Goal: Find specific page/section: Find specific page/section

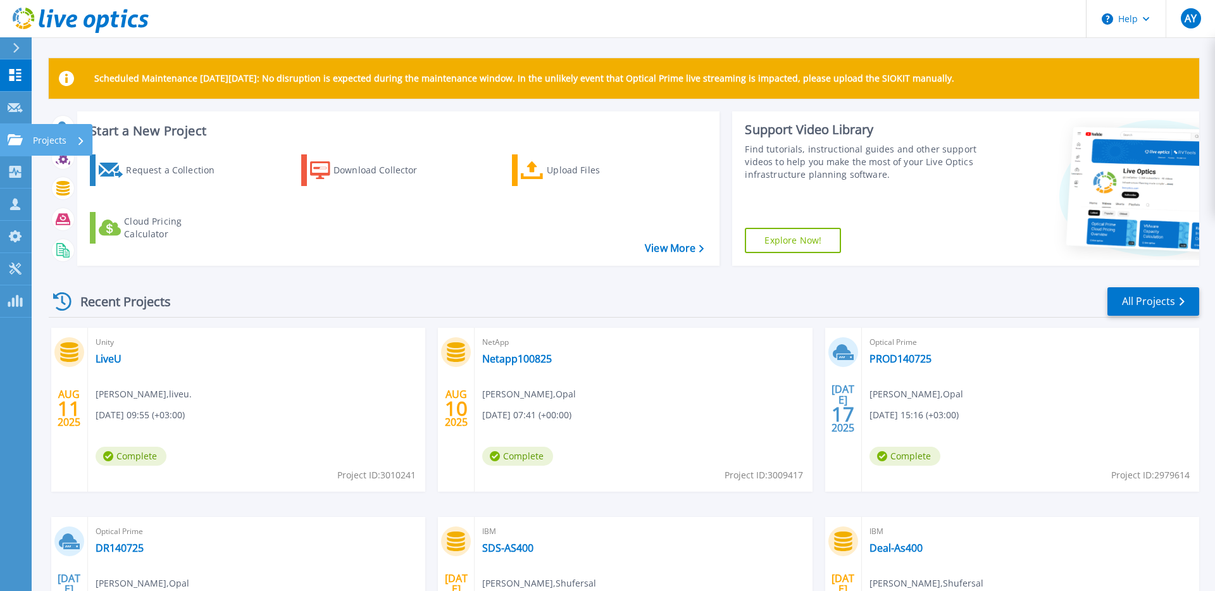
click at [65, 147] on p "Projects" at bounding box center [50, 140] width 34 height 33
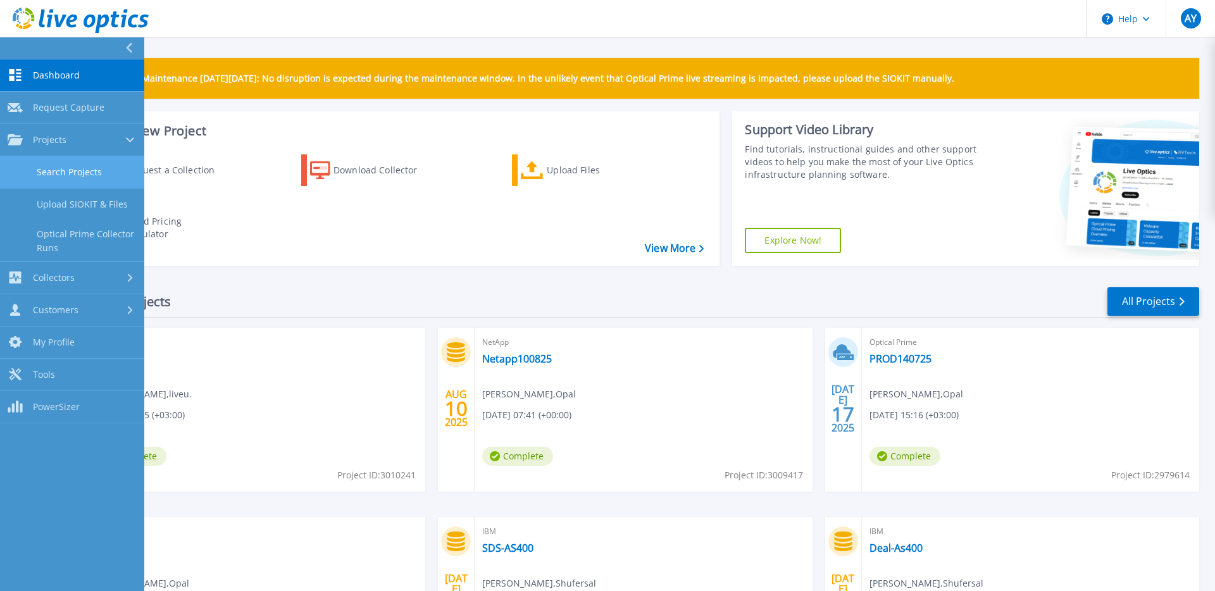
click at [80, 184] on link "Search Projects" at bounding box center [72, 172] width 144 height 32
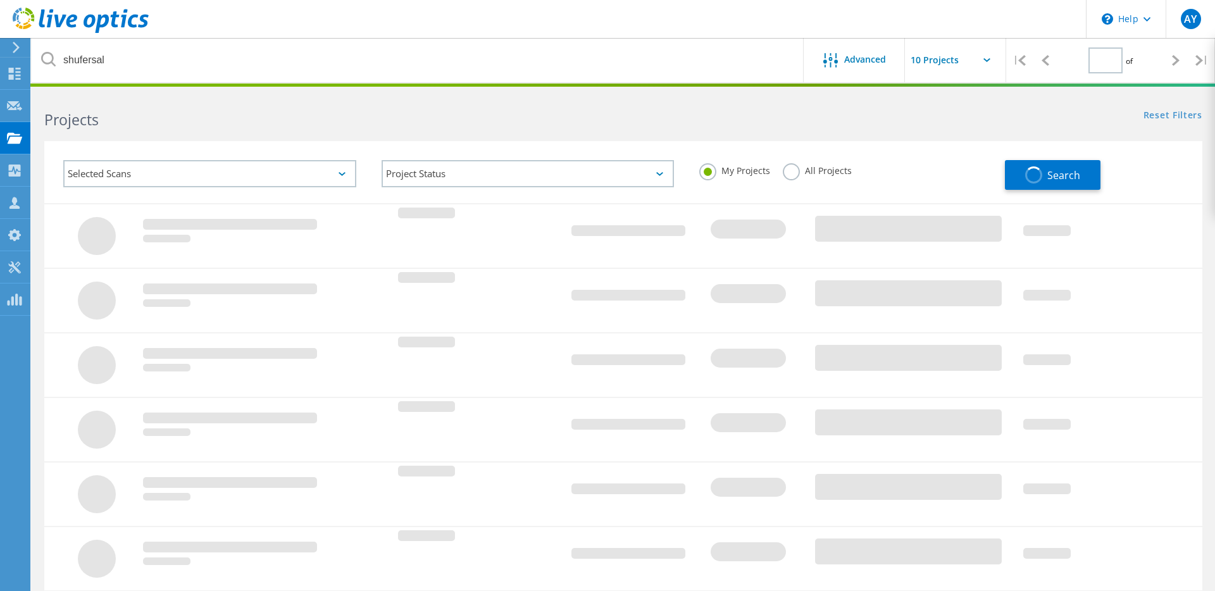
type input "1"
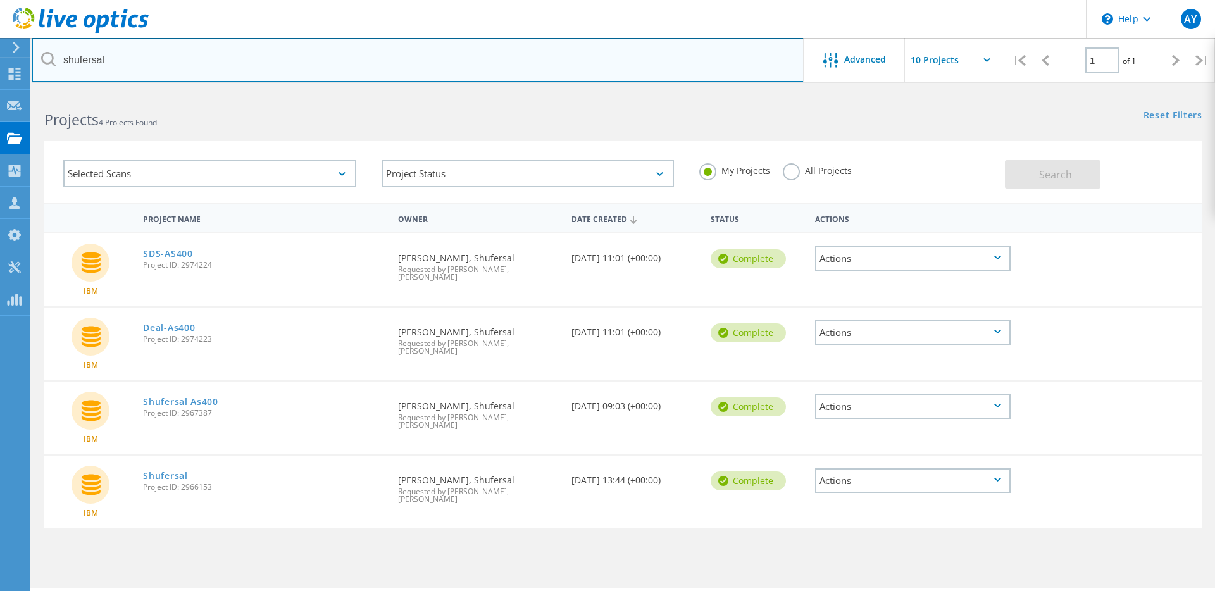
drag, startPoint x: 160, startPoint y: 66, endPoint x: 65, endPoint y: 61, distance: 95.1
click at [65, 61] on input "shufersal" at bounding box center [418, 60] width 773 height 44
type input "tower"
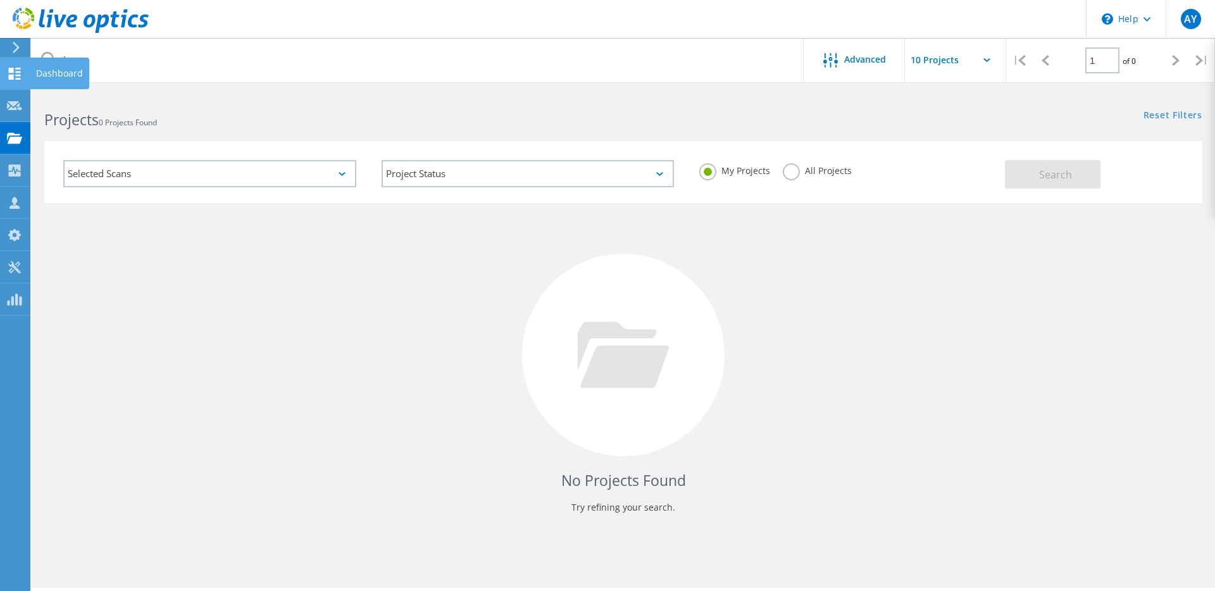
click at [12, 68] on use at bounding box center [15, 74] width 12 height 12
